Goal: Transaction & Acquisition: Book appointment/travel/reservation

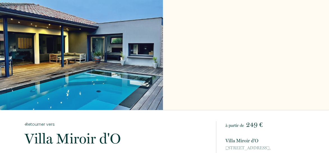
click at [91, 58] on div "Slideshow" at bounding box center [81, 55] width 163 height 110
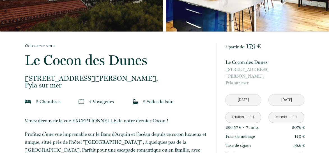
scroll to position [112, 0]
